Goal: Information Seeking & Learning: Learn about a topic

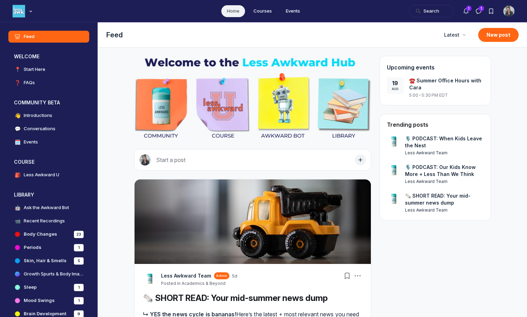
scroll to position [2206, 1335]
click at [421, 12] on button "Search" at bounding box center [431, 11] width 45 height 13
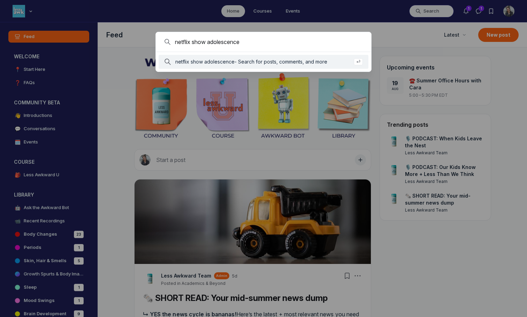
type input "netflix show adolescence"
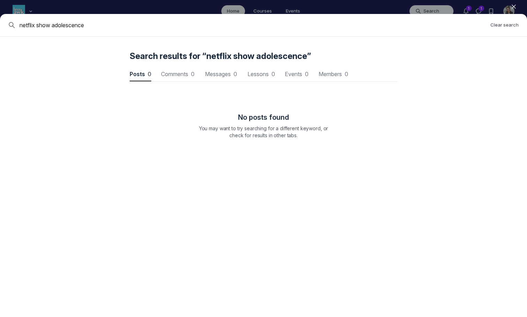
scroll to position [944, 2101]
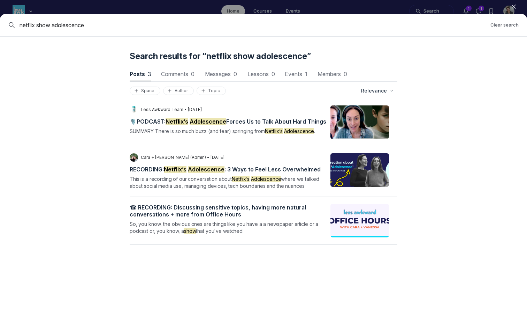
click at [265, 123] on span "🎙️PODCAST: Netflix’s Adolescence Forces Us to Talk About Hard Things" at bounding box center [228, 121] width 197 height 7
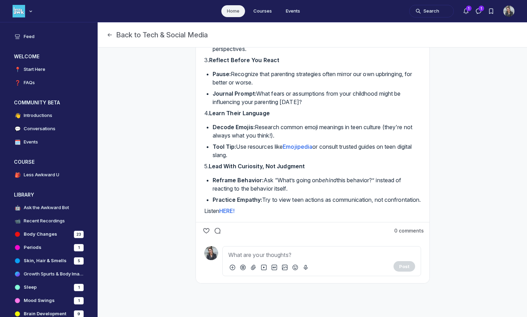
scroll to position [413, 0]
click at [229, 210] on link "HERE!" at bounding box center [226, 210] width 15 height 7
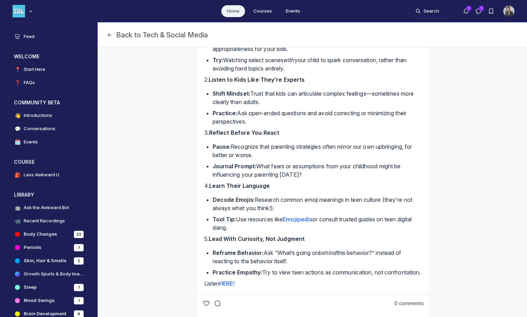
scroll to position [236, 0]
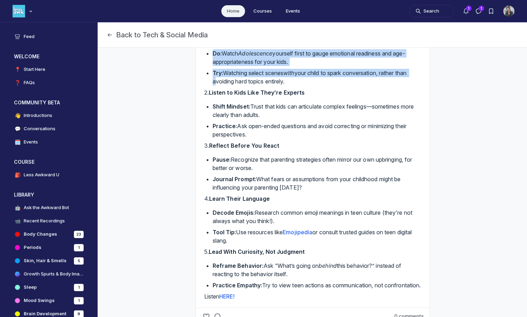
drag, startPoint x: 201, startPoint y: 103, endPoint x: 213, endPoint y: 162, distance: 60.2
click at [213, 162] on div "🎙️PODCAST: Netflix’s Adolescence Forces Us to Talk About Hard Things LT Less Aw…" at bounding box center [313, 63] width 234 height 487
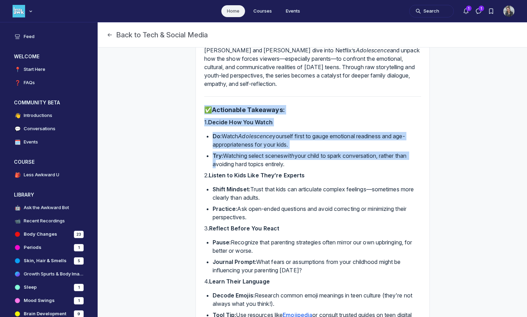
scroll to position [413, 0]
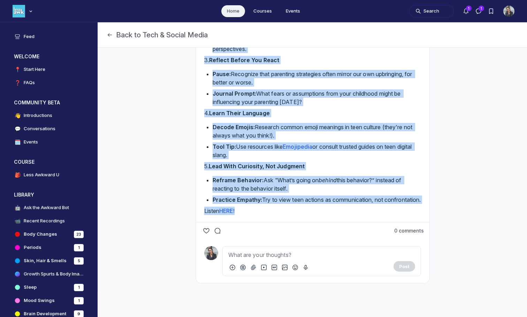
drag, startPoint x: 205, startPoint y: 55, endPoint x: 290, endPoint y: 208, distance: 174.6
click at [290, 208] on div "SUMMARY There is so much buzz (and fear) springing from Netflix’s Adolescence. …" at bounding box center [312, 2] width 217 height 426
copy div "Lorem ip do sita cons (adi elit) seddoeius temp Incidid’u Laboreetdol. Magn ali…"
